Goal: Task Accomplishment & Management: Complete application form

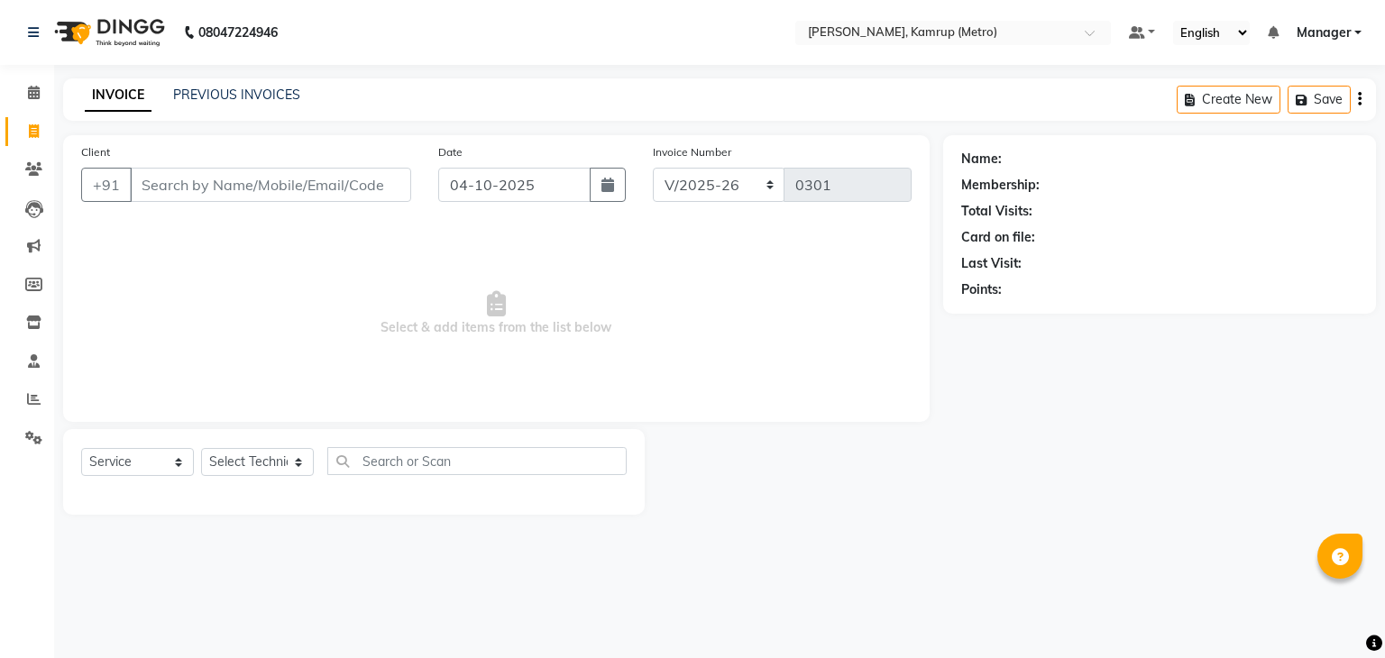
select select "7190"
select select "service"
click at [41, 315] on span at bounding box center [34, 323] width 32 height 21
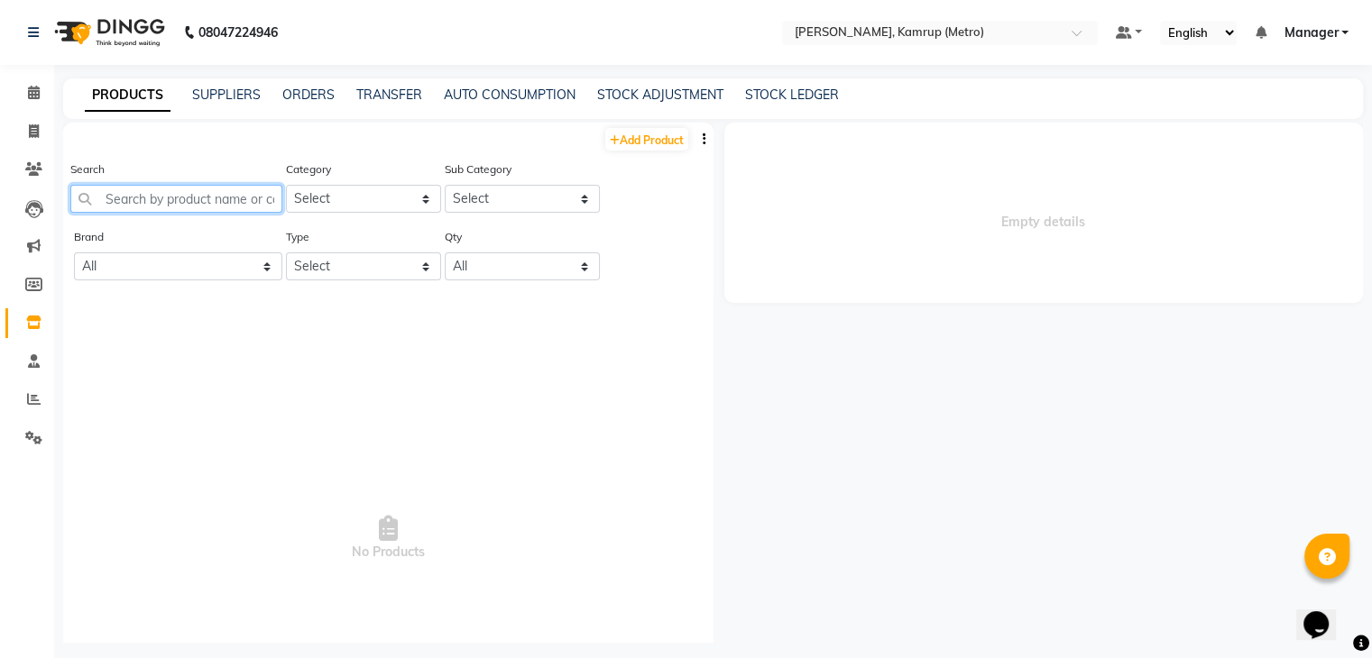
click at [128, 196] on input "text" at bounding box center [176, 199] width 212 height 28
click at [168, 207] on input "maji" at bounding box center [176, 199] width 212 height 28
type input "m"
click at [36, 117] on link "Invoice" at bounding box center [26, 132] width 43 height 30
select select "service"
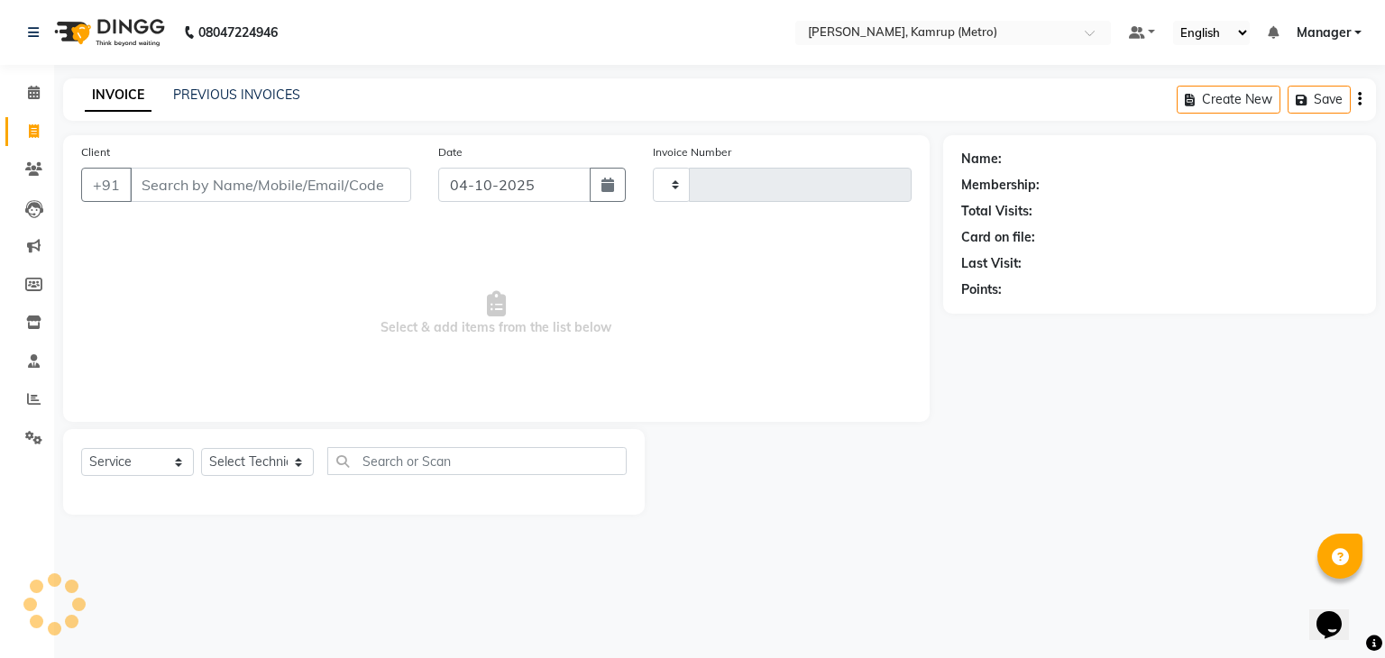
type input "0301"
select select "7190"
click at [286, 459] on select "Select Technician IMLI AO Manager" at bounding box center [257, 462] width 113 height 28
select select "62339"
click at [201, 449] on select "Select Technician IMLI AO Manager" at bounding box center [257, 462] width 113 height 28
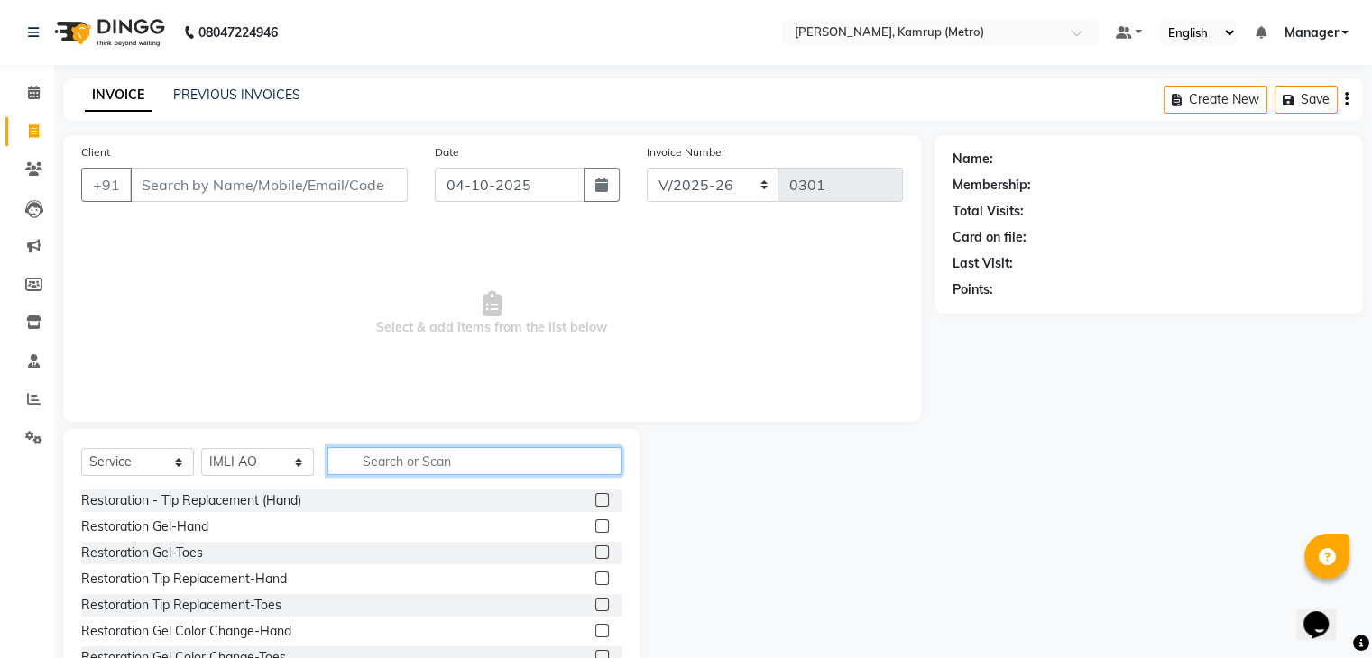
click at [384, 457] on input "text" at bounding box center [474, 461] width 294 height 28
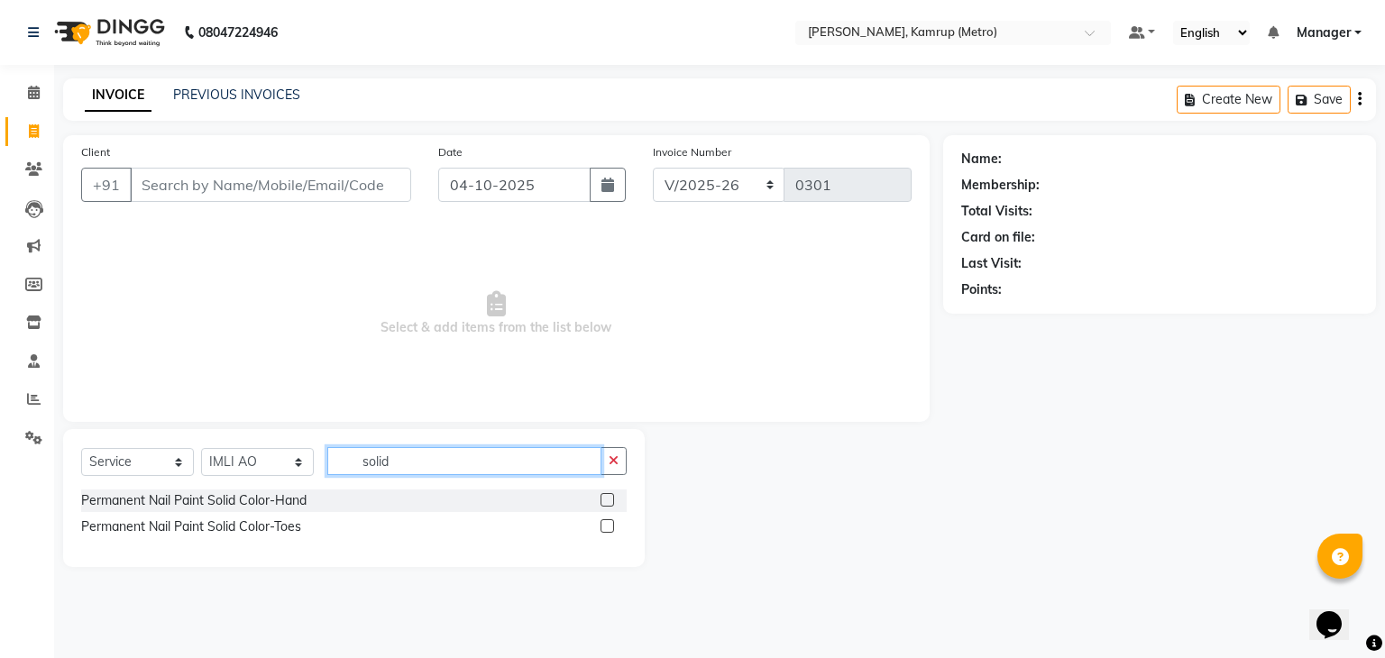
type input "solid"
drag, startPoint x: 599, startPoint y: 495, endPoint x: 607, endPoint y: 501, distance: 9.8
click at [607, 501] on div "Permanent Nail Paint Solid Color-Hand" at bounding box center [354, 501] width 546 height 23
click at [607, 501] on label at bounding box center [608, 500] width 14 height 14
click at [607, 501] on input "checkbox" at bounding box center [607, 501] width 12 height 12
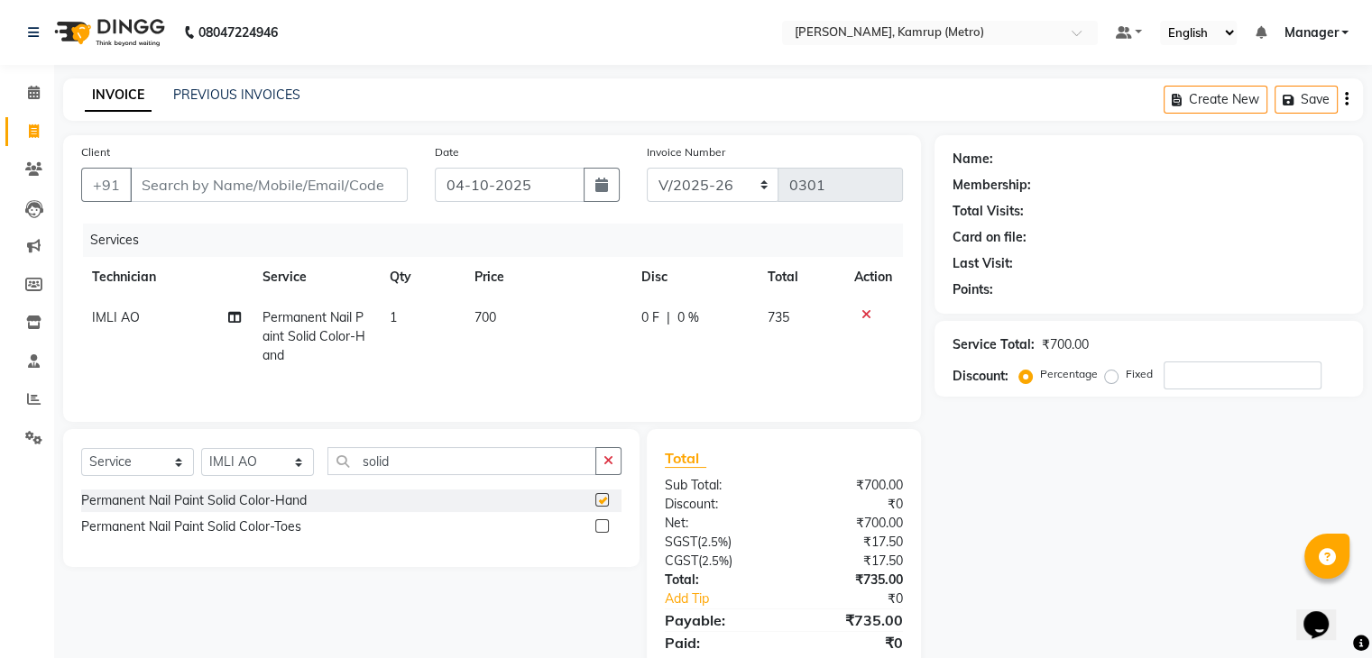
checkbox input "false"
click at [480, 458] on input "solid" at bounding box center [461, 461] width 269 height 28
type input "s"
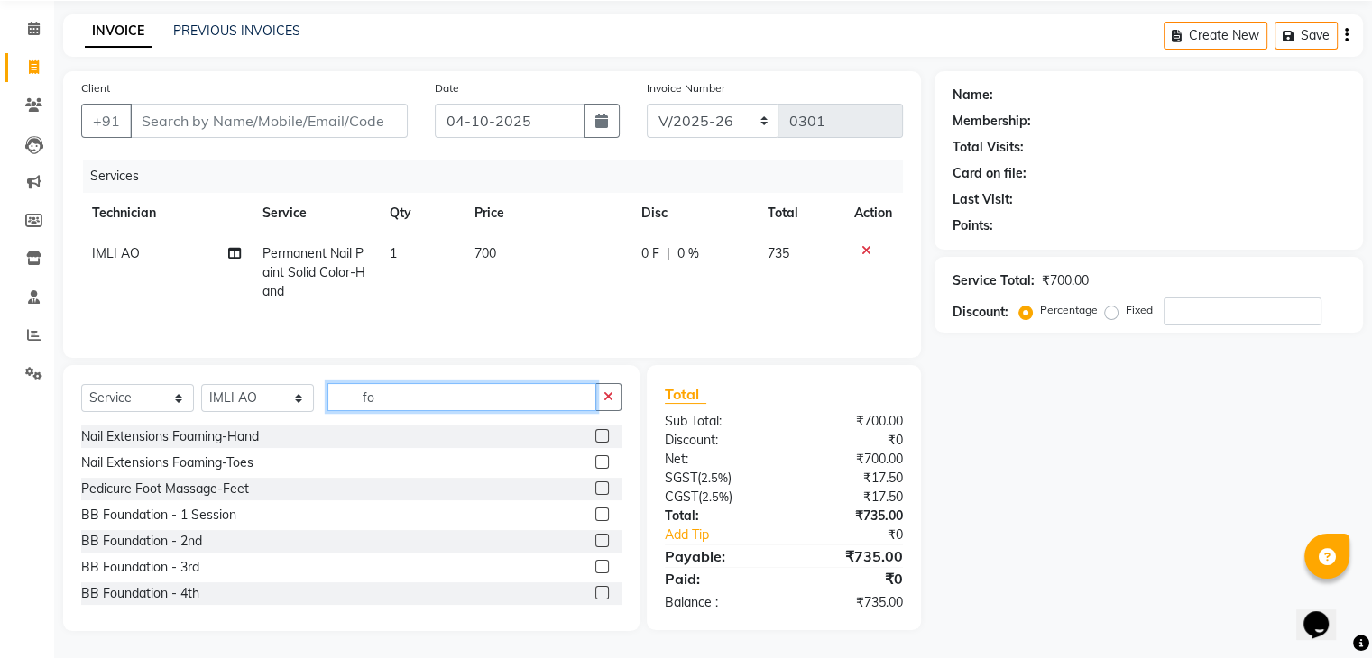
click at [466, 394] on input "fo" at bounding box center [461, 397] width 269 height 28
type input "f"
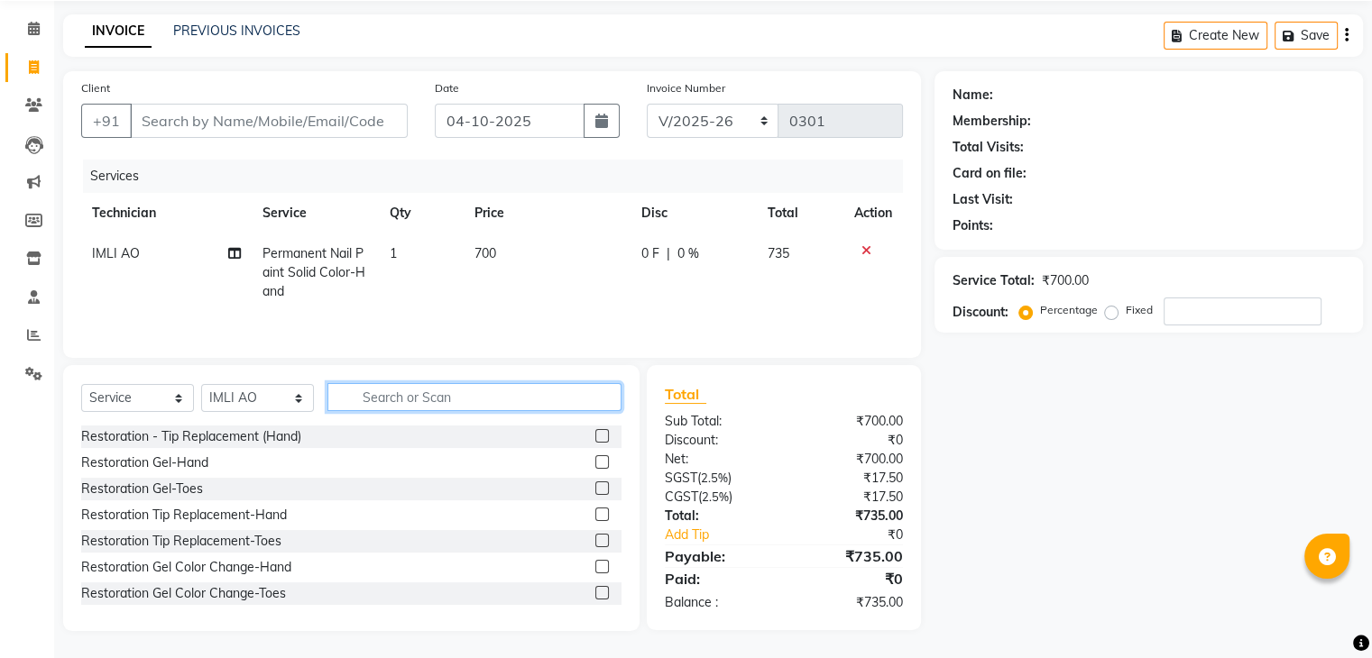
click at [470, 400] on input "text" at bounding box center [474, 397] width 294 height 28
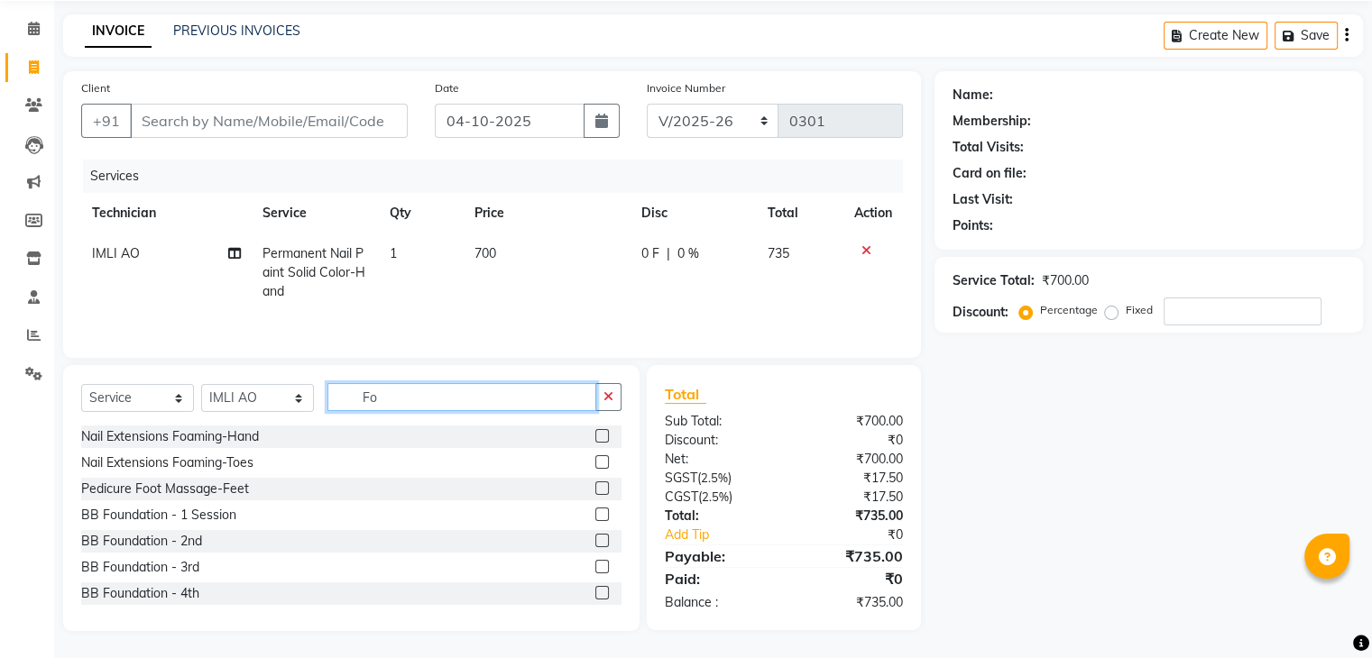
scroll to position [54, 0]
click at [427, 408] on input "Fo" at bounding box center [461, 397] width 269 height 28
type input "F"
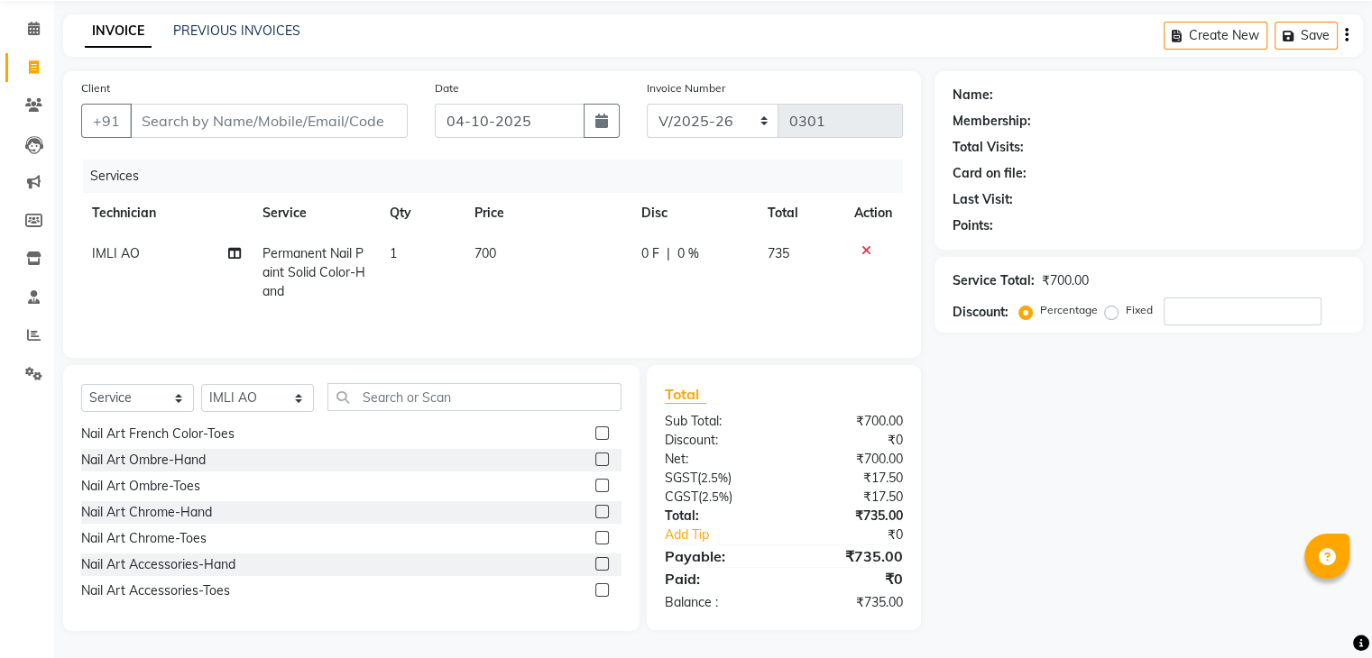
click at [446, 507] on div "Nail Art Chrome-Hand" at bounding box center [351, 512] width 540 height 23
click at [397, 375] on div "Select Service Product Membership Package Voucher Prepaid Gift Card Select Tech…" at bounding box center [351, 498] width 576 height 266
click at [393, 400] on input "text" at bounding box center [474, 397] width 294 height 28
type input "F"
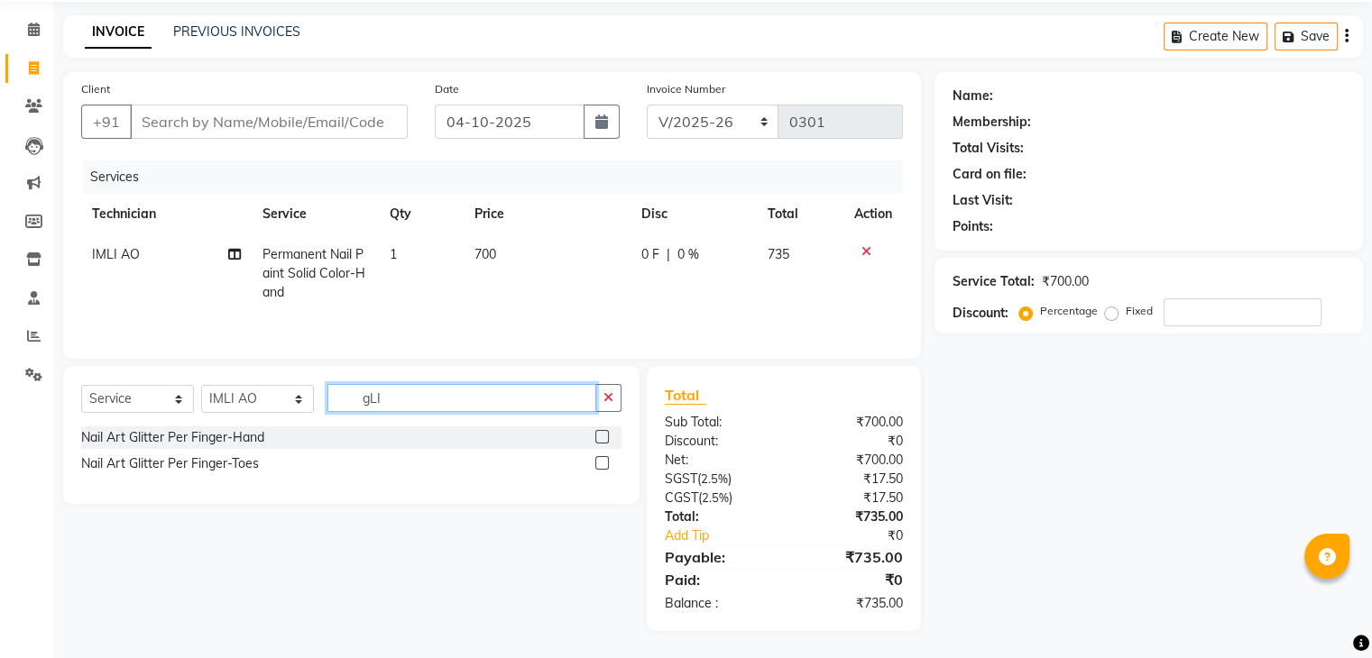
scroll to position [0, 0]
type input "gLI"
click at [602, 437] on label at bounding box center [602, 437] width 14 height 14
click at [602, 437] on input "checkbox" at bounding box center [601, 438] width 12 height 12
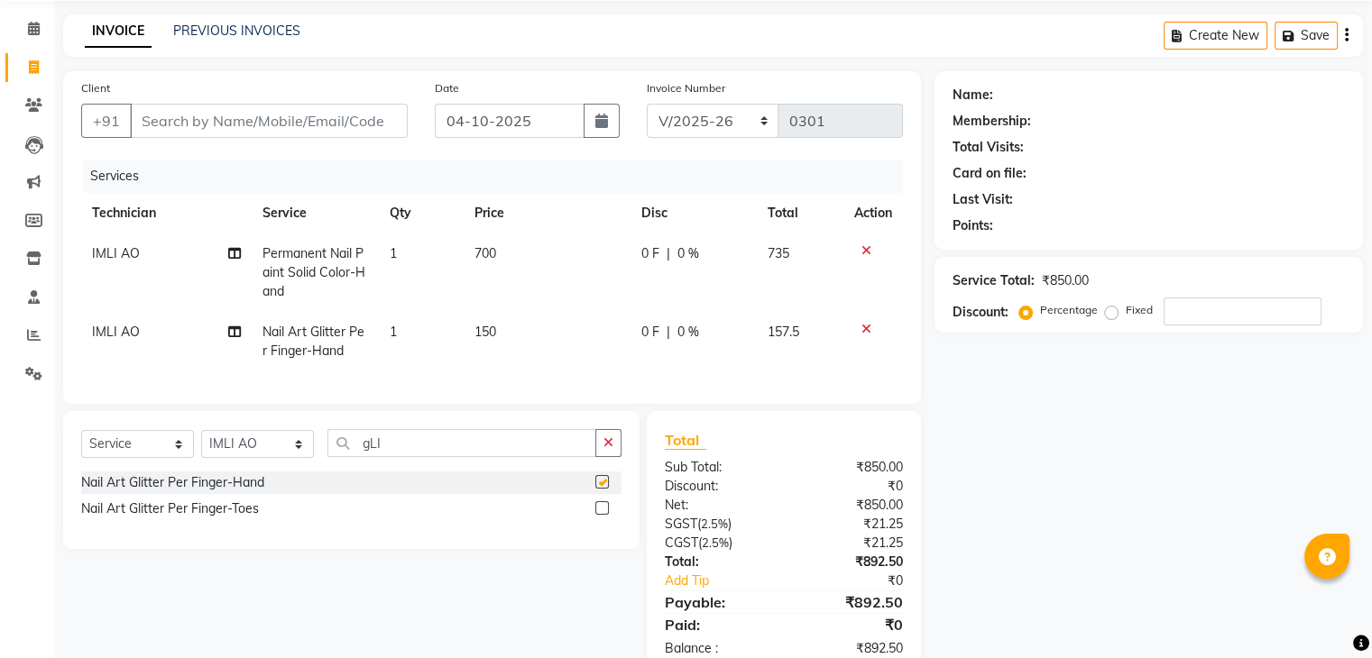
checkbox input "false"
click at [458, 454] on input "gLI" at bounding box center [461, 443] width 269 height 28
type input "g"
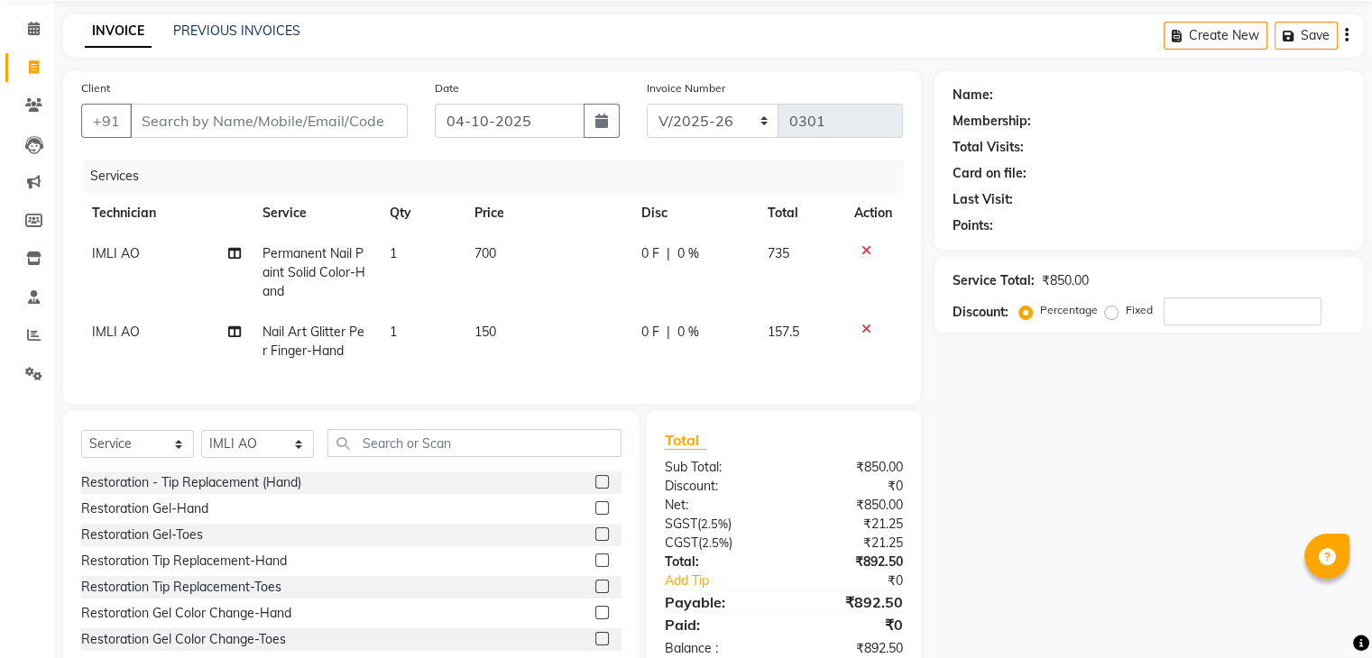
click at [488, 336] on span "150" at bounding box center [485, 332] width 22 height 16
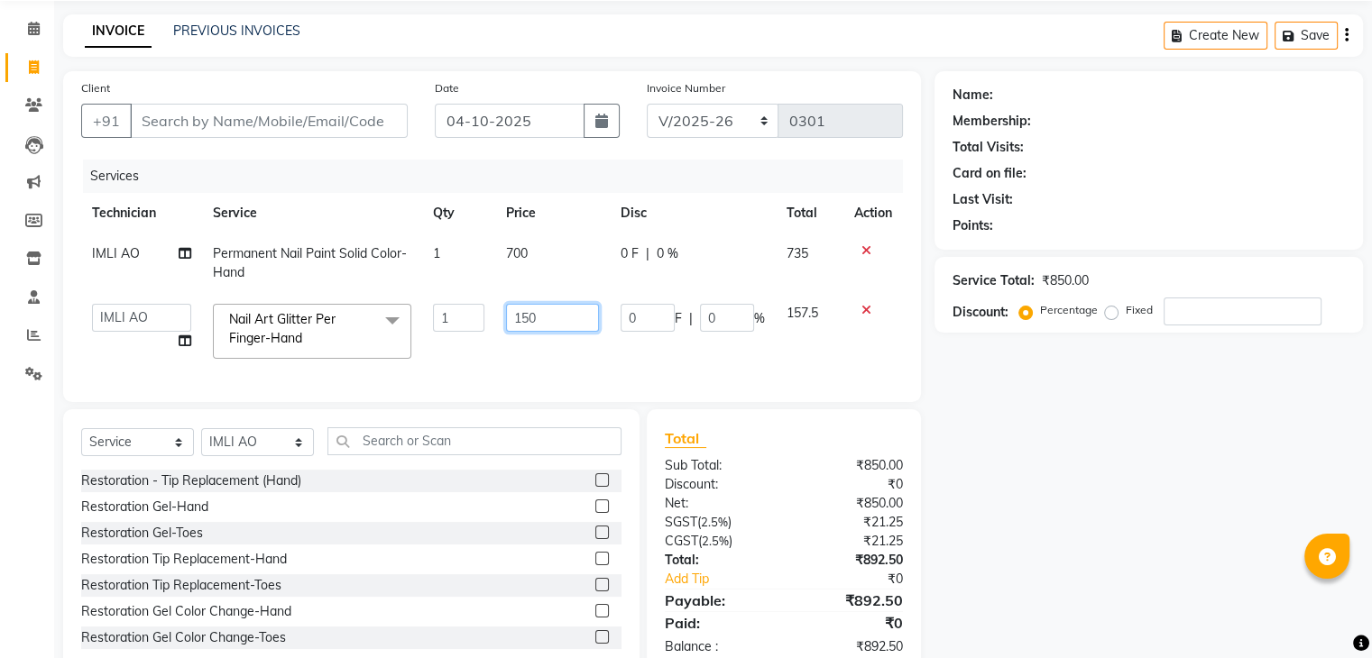
click at [548, 318] on input "150" at bounding box center [552, 318] width 93 height 28
type input "1"
type input "100"
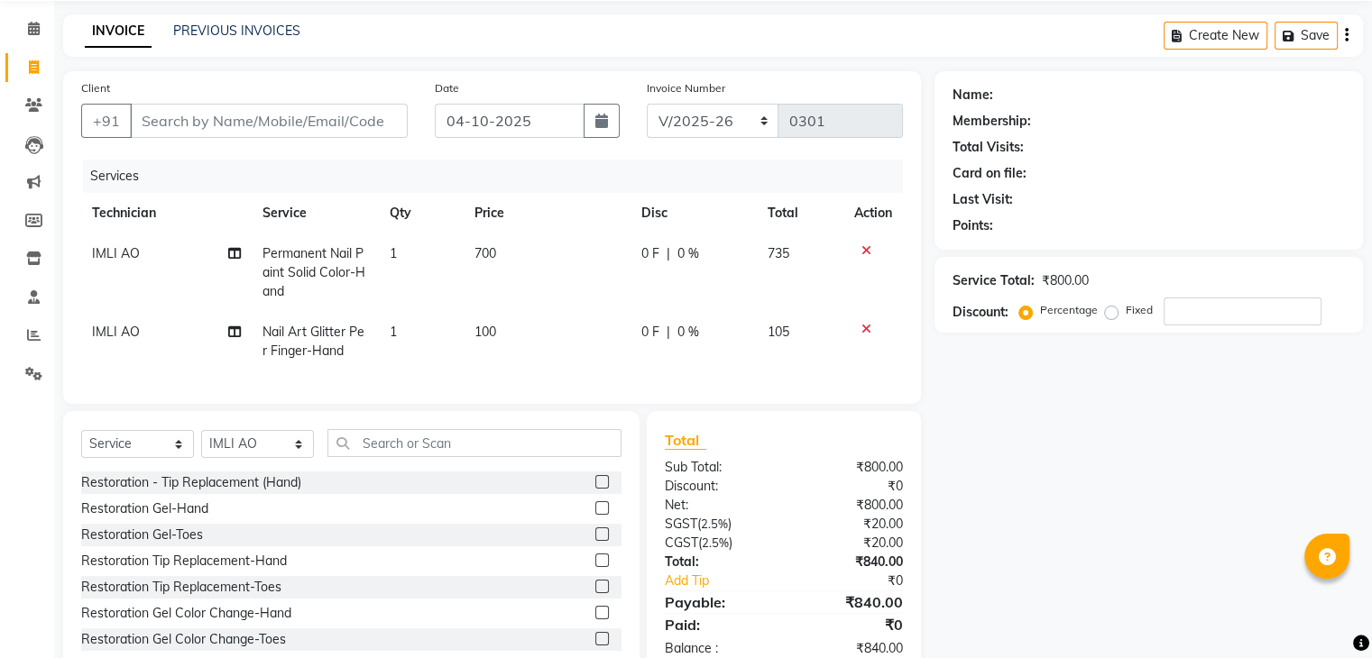
click at [574, 348] on td "100" at bounding box center [547, 342] width 166 height 60
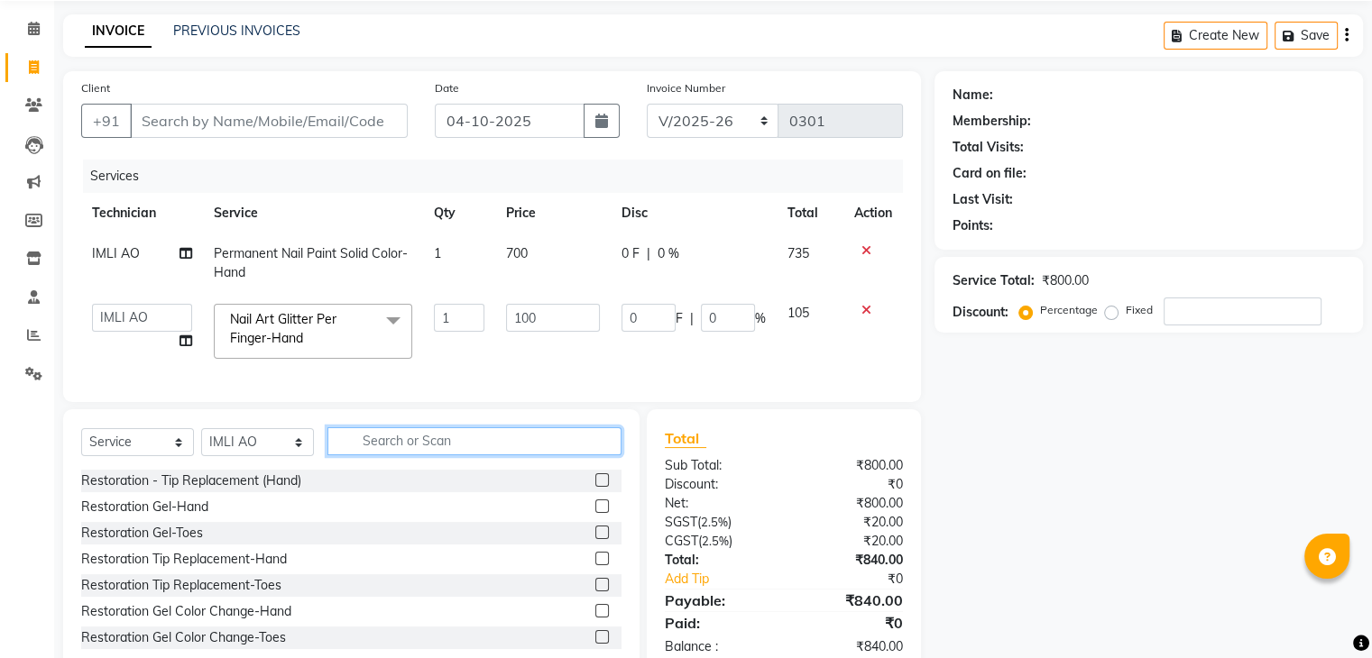
click at [492, 453] on input "text" at bounding box center [474, 441] width 294 height 28
type input "t"
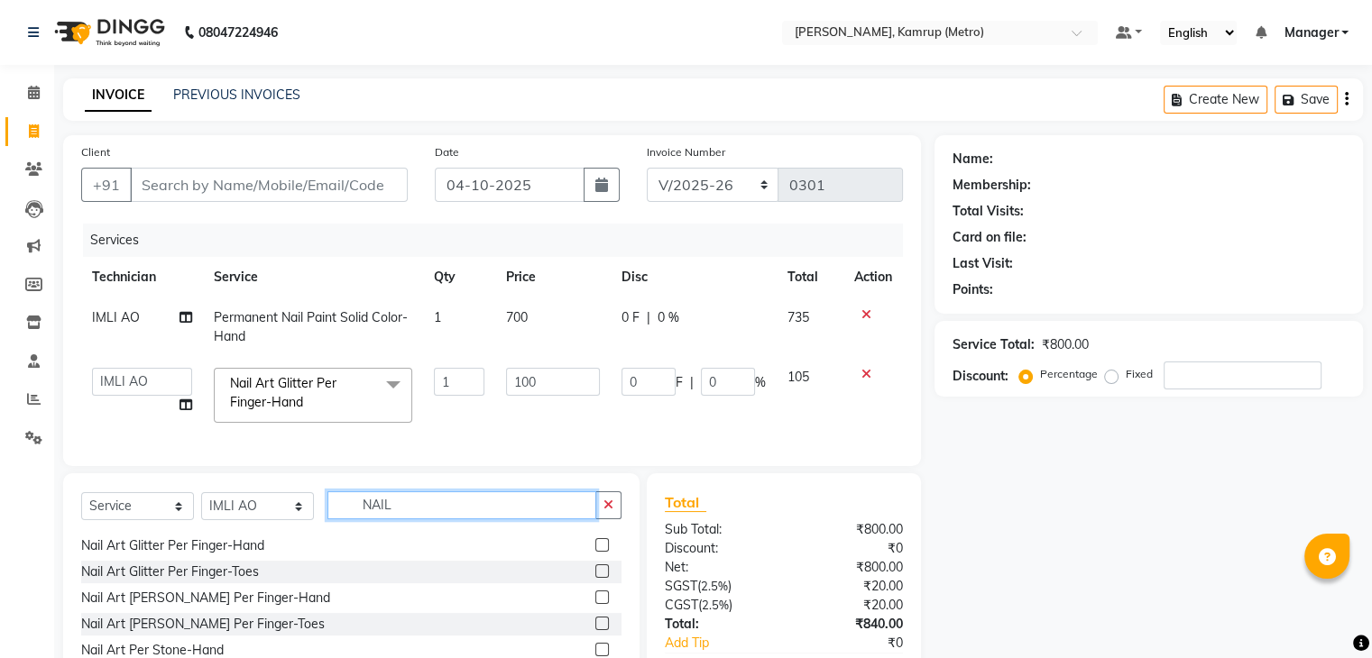
scroll to position [133, 0]
type input "N"
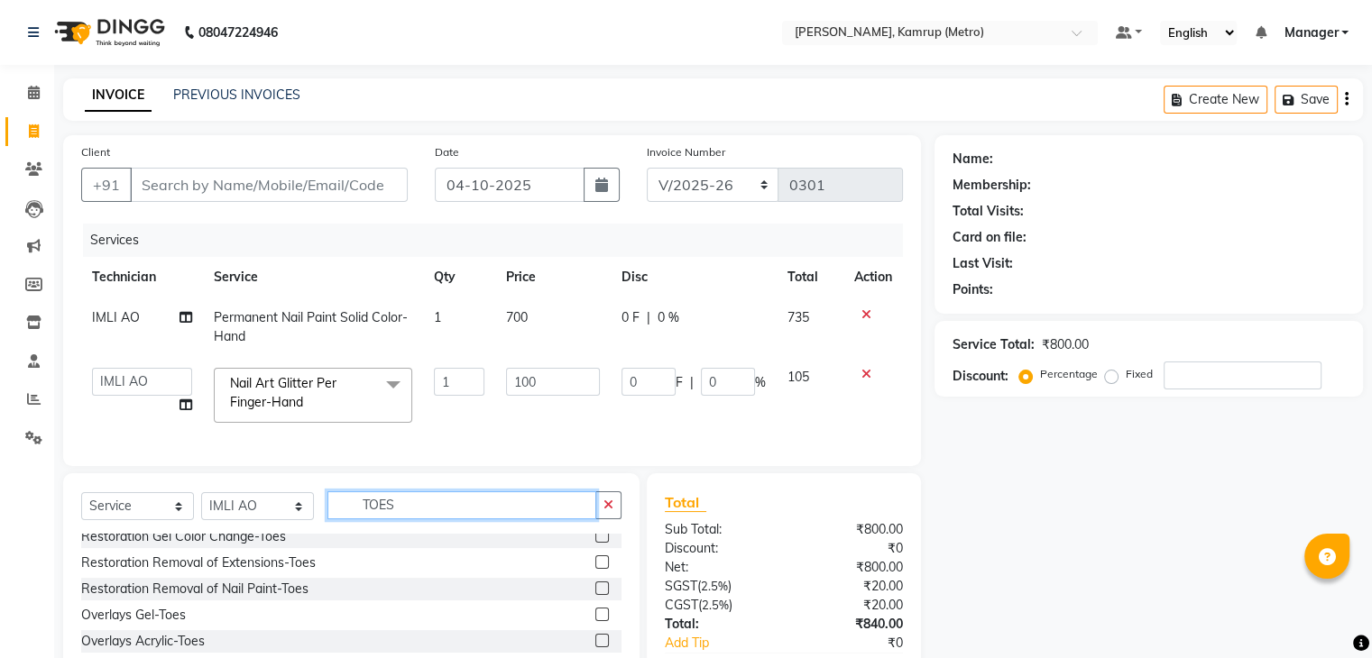
scroll to position [0, 0]
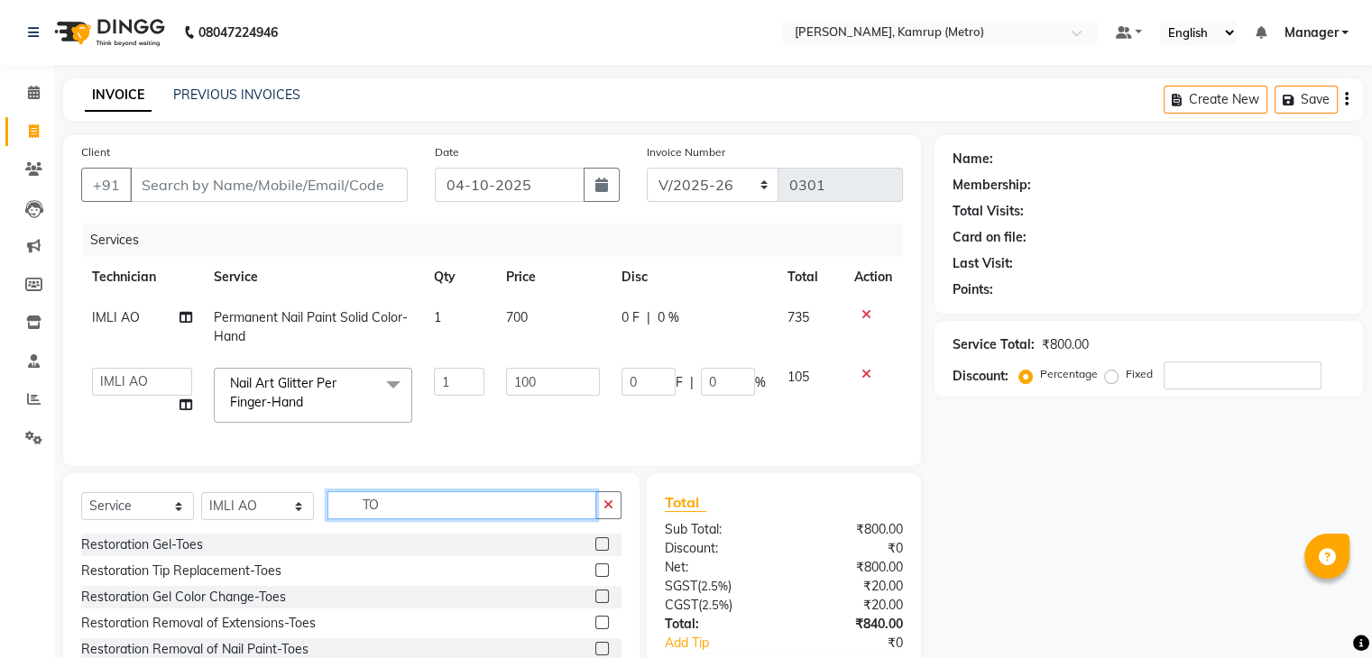
type input "T"
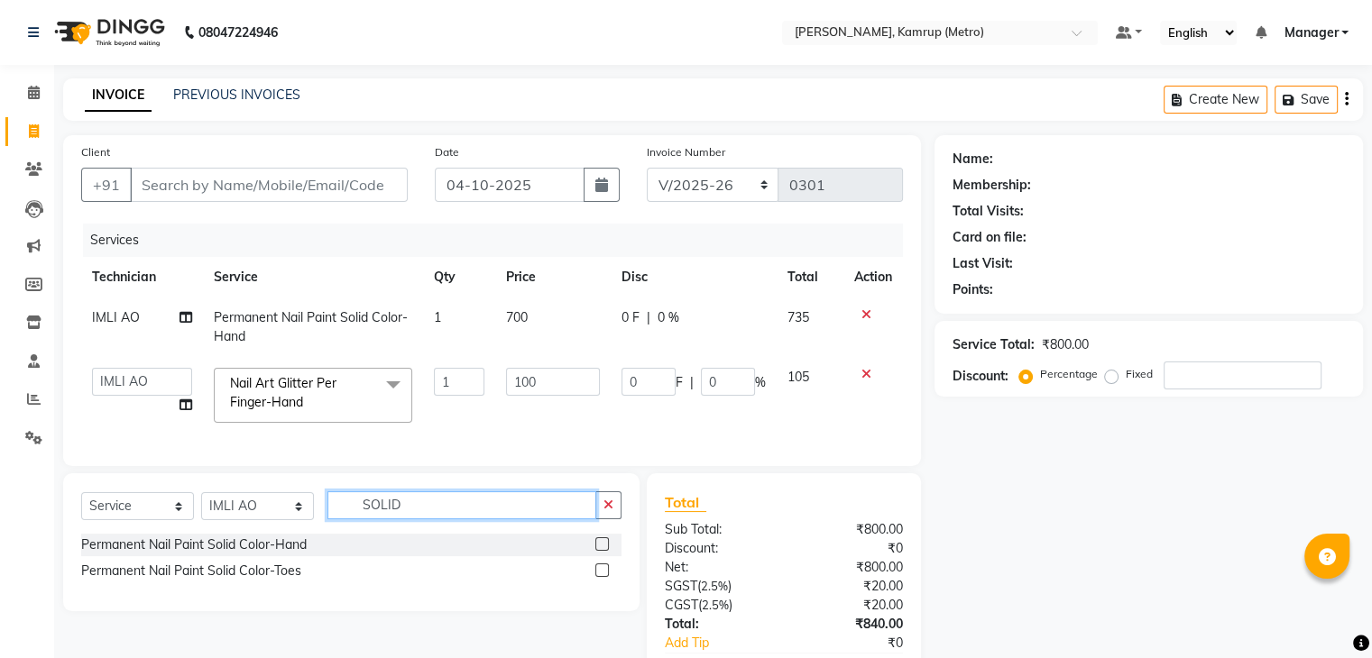
type input "SOLID"
click at [600, 575] on div at bounding box center [608, 571] width 26 height 23
click at [601, 577] on label at bounding box center [602, 571] width 14 height 14
click at [601, 577] on input "checkbox" at bounding box center [601, 571] width 12 height 12
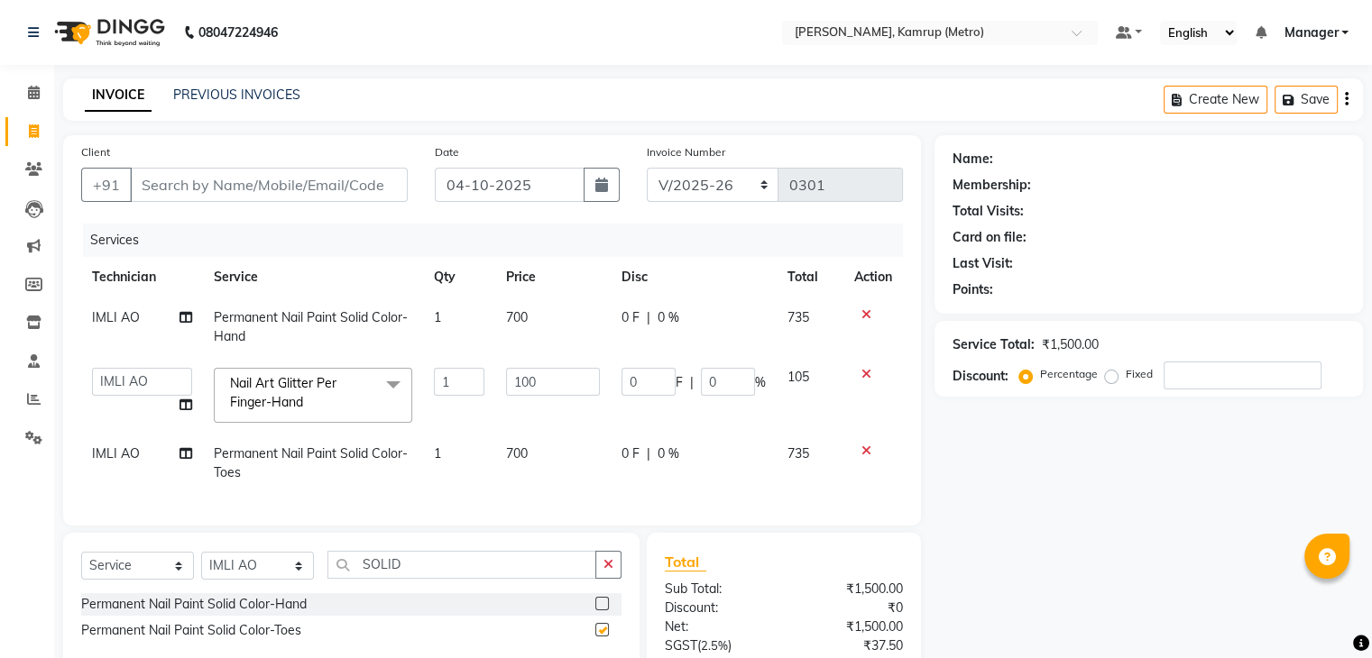
checkbox input "false"
click at [538, 579] on input "SOLID" at bounding box center [461, 565] width 269 height 28
type input "S"
click at [538, 463] on td "700" at bounding box center [552, 464] width 115 height 60
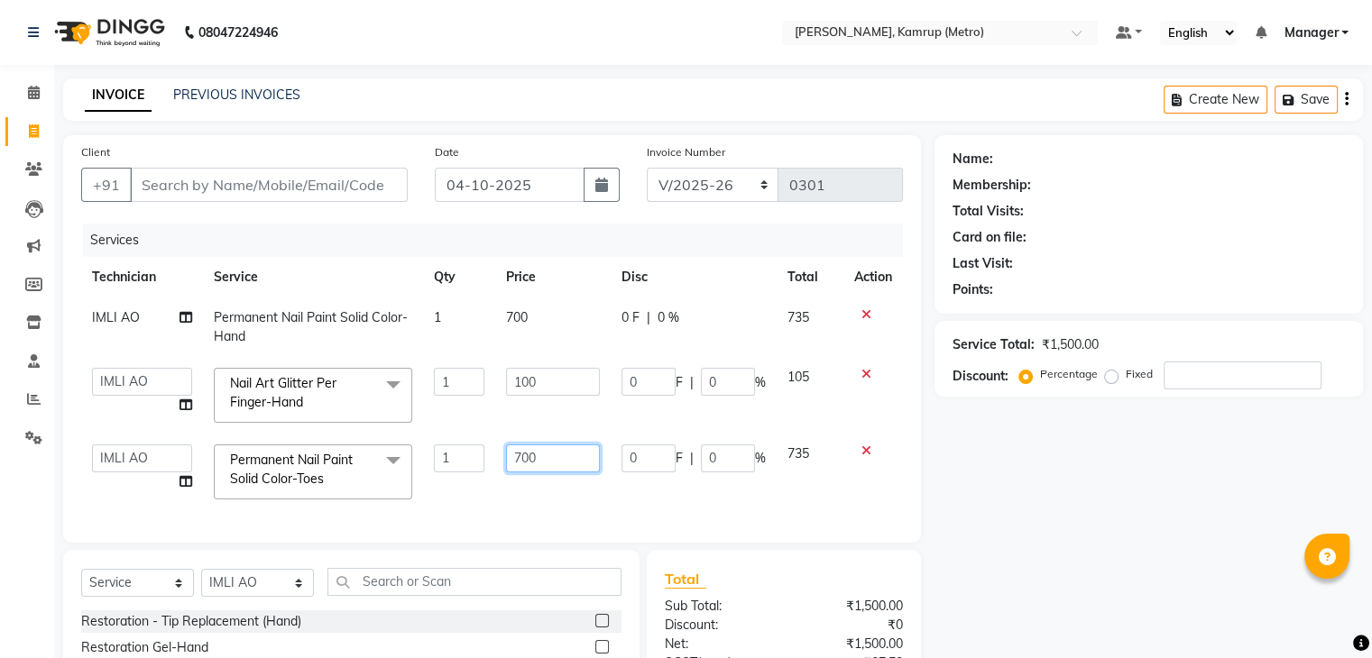
click at [550, 463] on input "700" at bounding box center [553, 459] width 94 height 28
type input "7"
type input "150"
click at [566, 499] on div "Services Technician Service Qty Price Disc Total Action IMLI AO Permanent Nail …" at bounding box center [492, 374] width 822 height 301
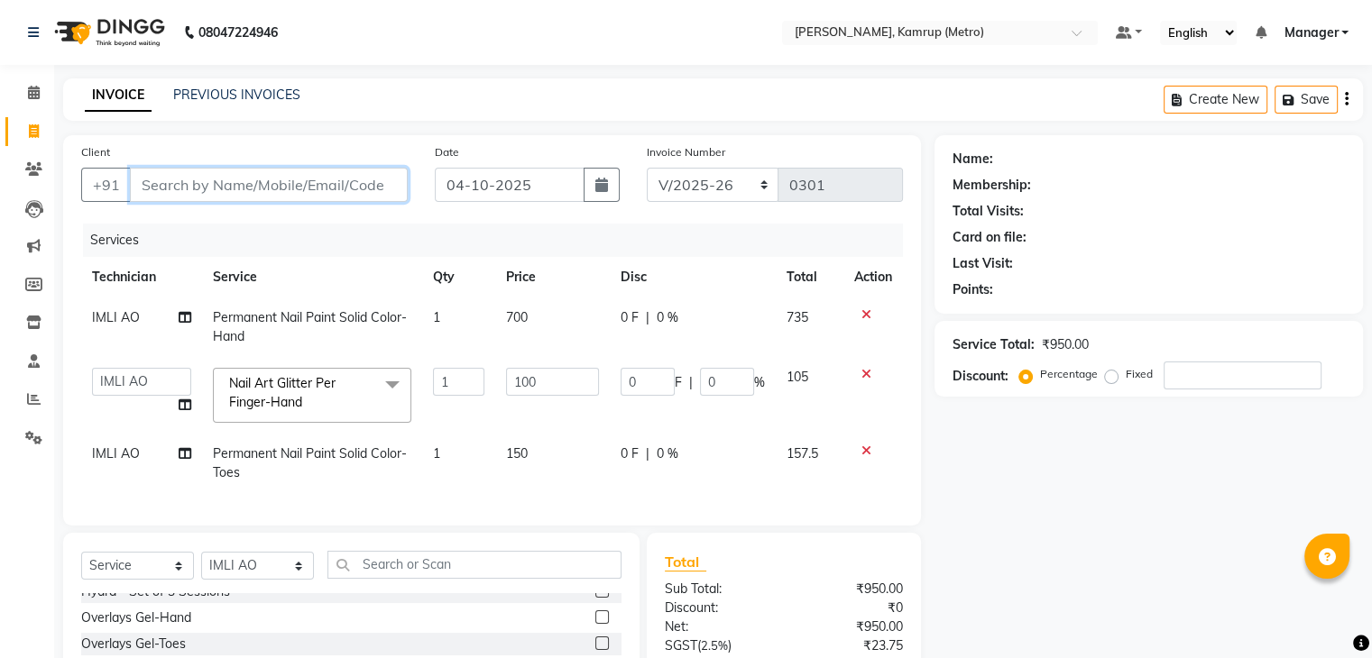
click at [246, 190] on input "Client" at bounding box center [269, 185] width 278 height 34
click at [243, 190] on input "Client" at bounding box center [269, 185] width 278 height 34
